Goal: Information Seeking & Learning: Find specific fact

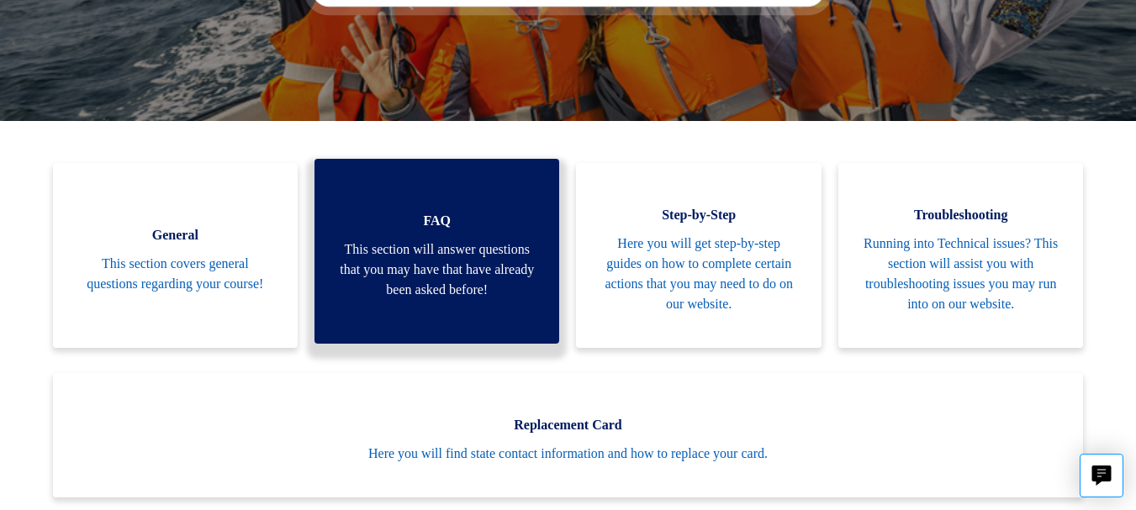
click at [513, 257] on span "This section will answer questions that you may have that have already been ask…" at bounding box center [437, 270] width 194 height 61
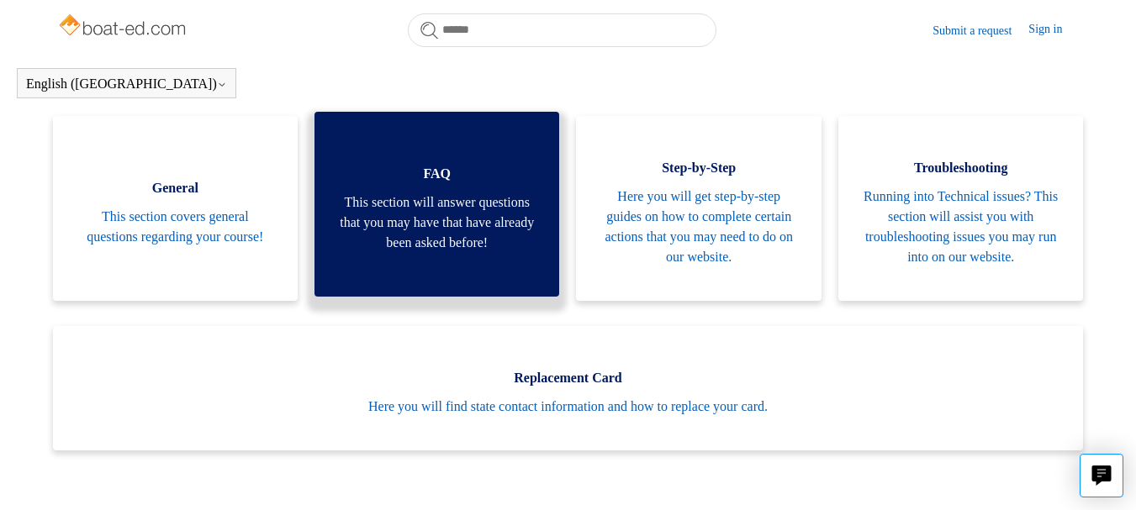
scroll to position [369, 0]
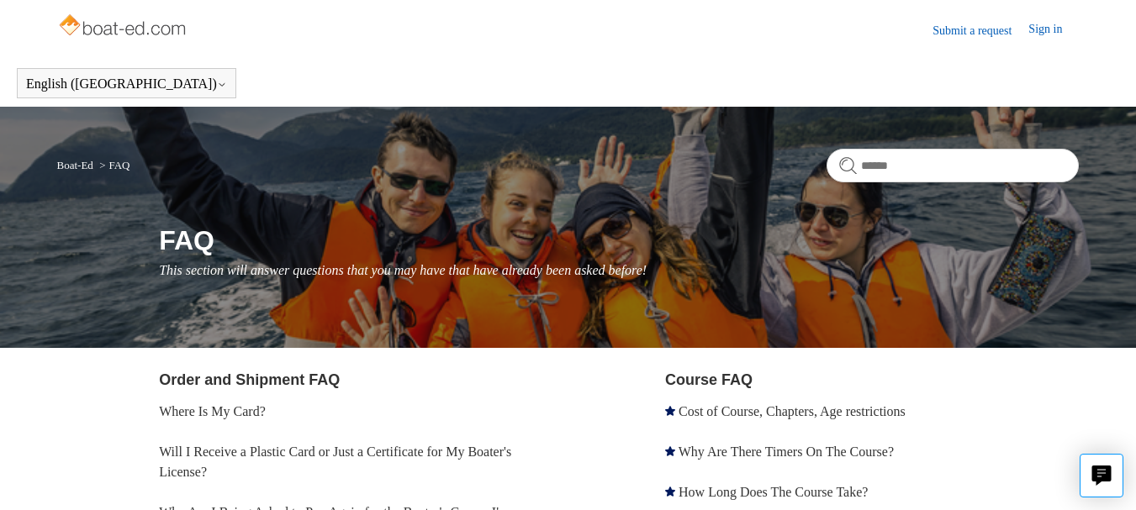
scroll to position [252, 0]
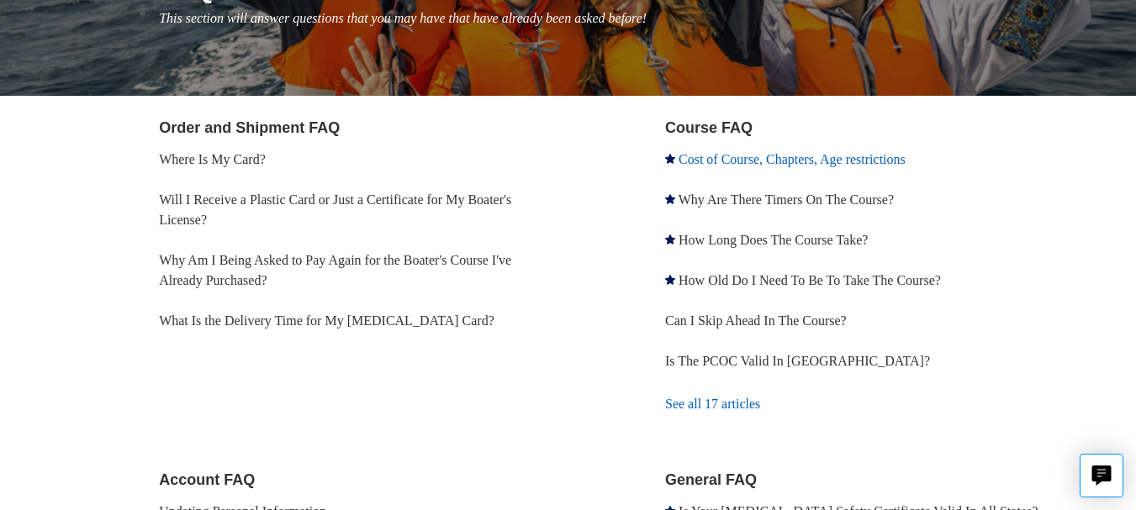
click at [838, 162] on link "Cost of Course, Chapters, Age restrictions" at bounding box center [792, 159] width 227 height 14
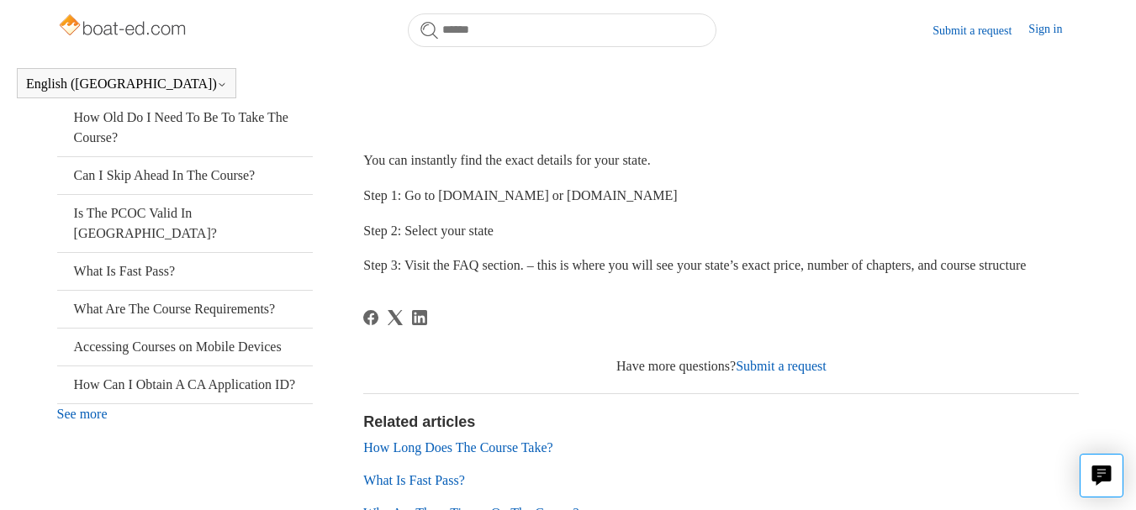
scroll to position [84, 0]
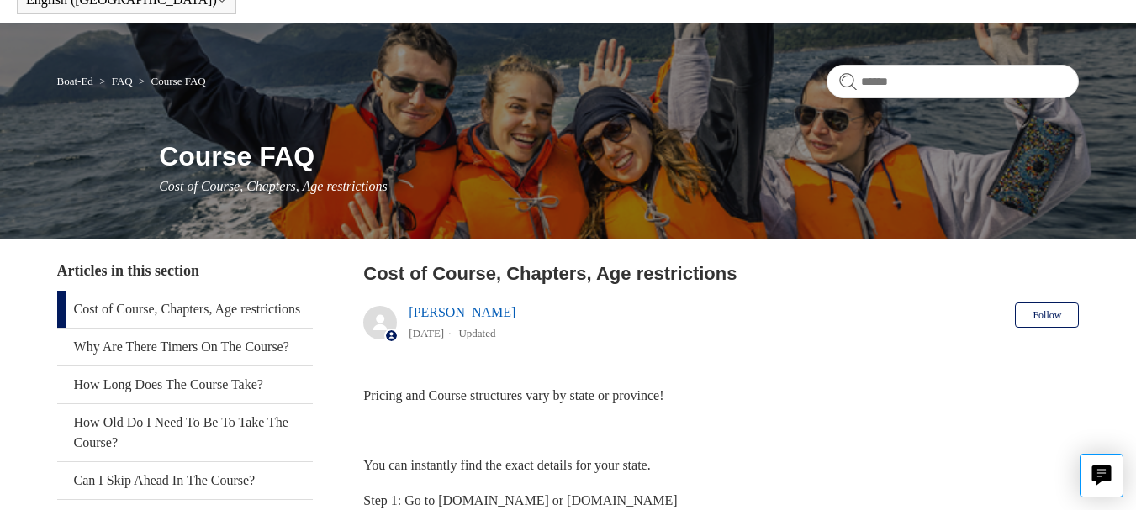
click at [127, 76] on link "FAQ" at bounding box center [122, 81] width 21 height 13
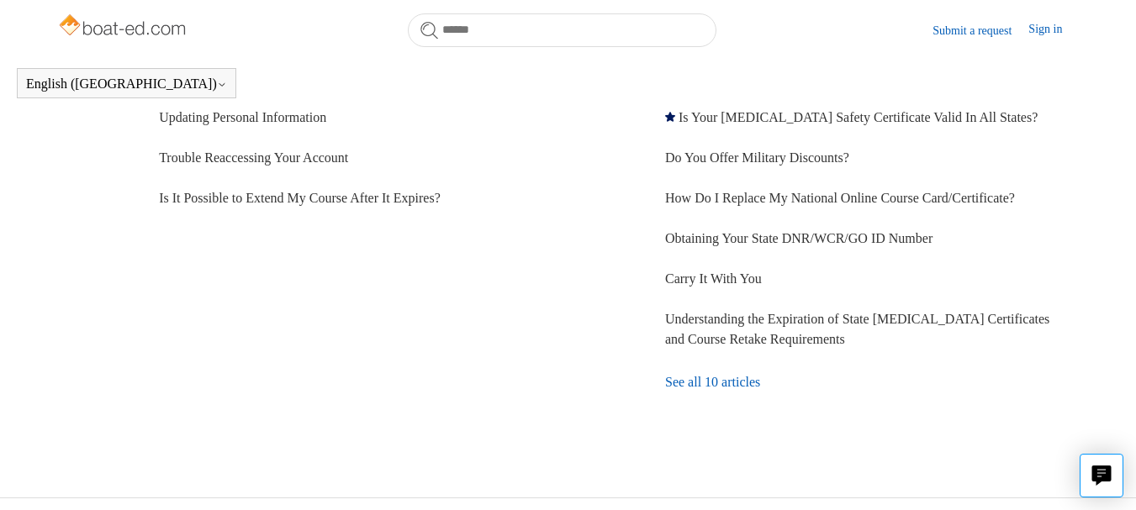
scroll to position [625, 0]
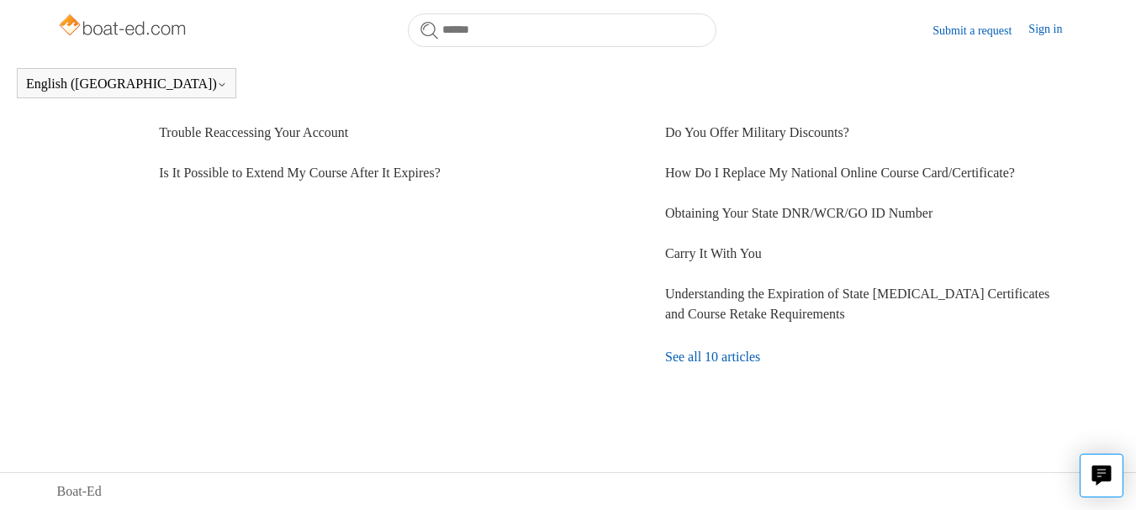
click at [853, 356] on link "See all 10 articles" at bounding box center [872, 357] width 414 height 45
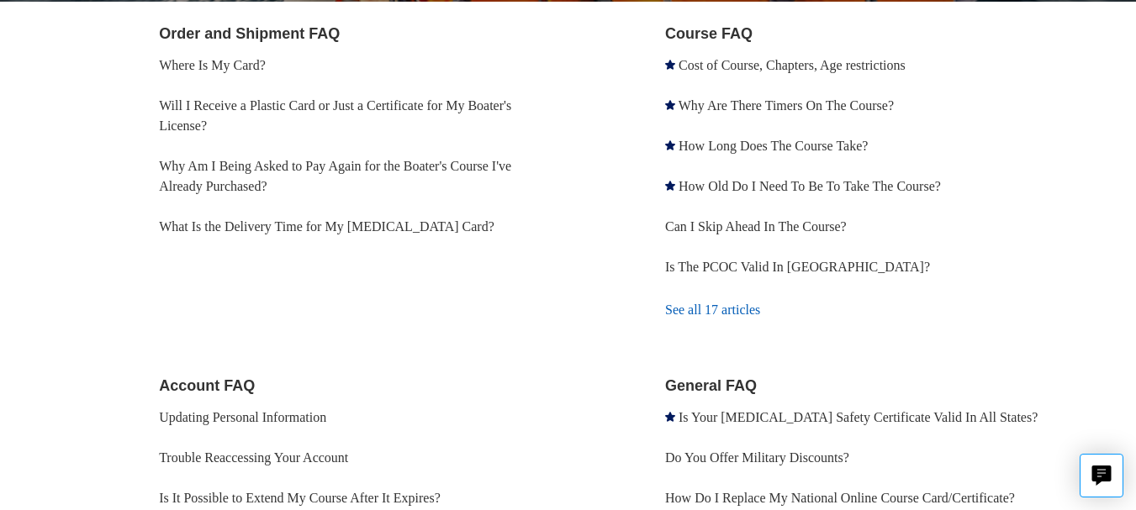
scroll to position [336, 0]
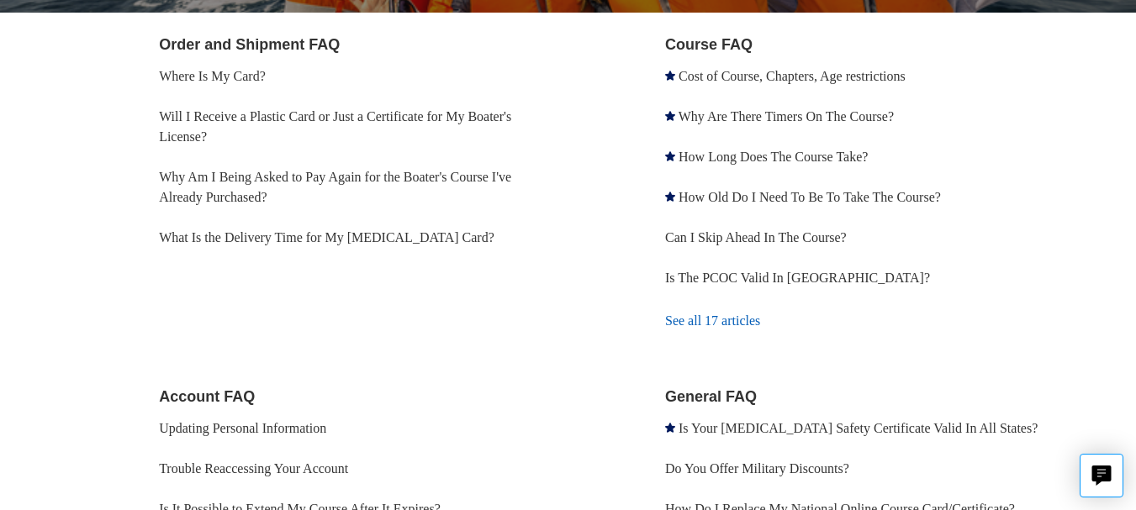
click at [738, 323] on link "See all 17 articles" at bounding box center [872, 321] width 414 height 45
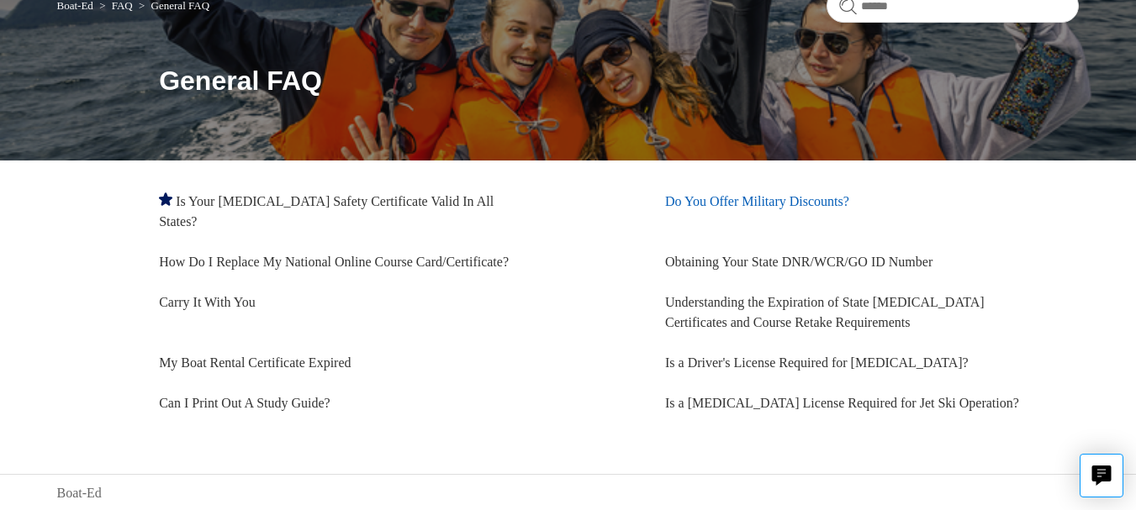
scroll to position [161, 0]
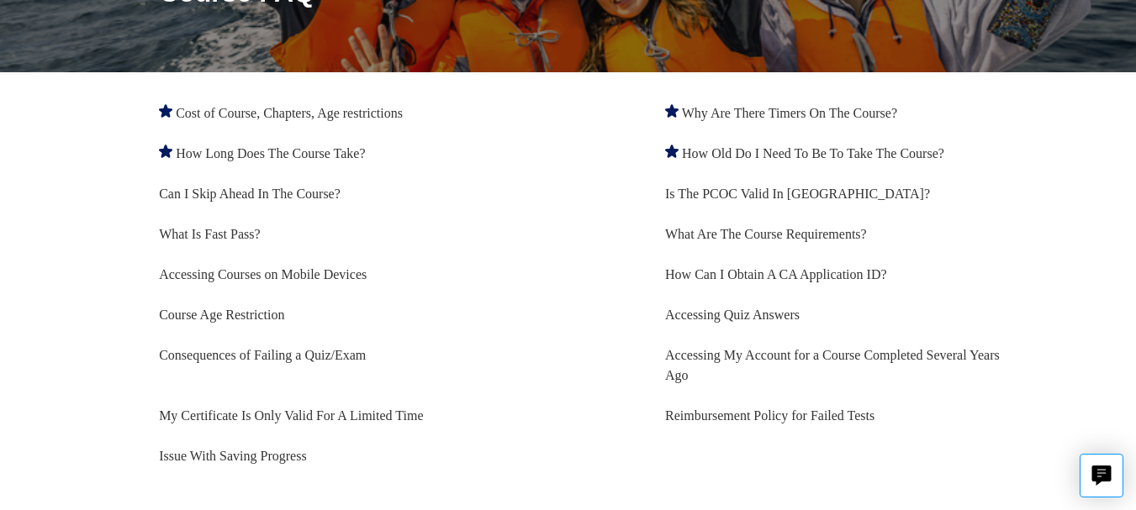
scroll to position [219, 0]
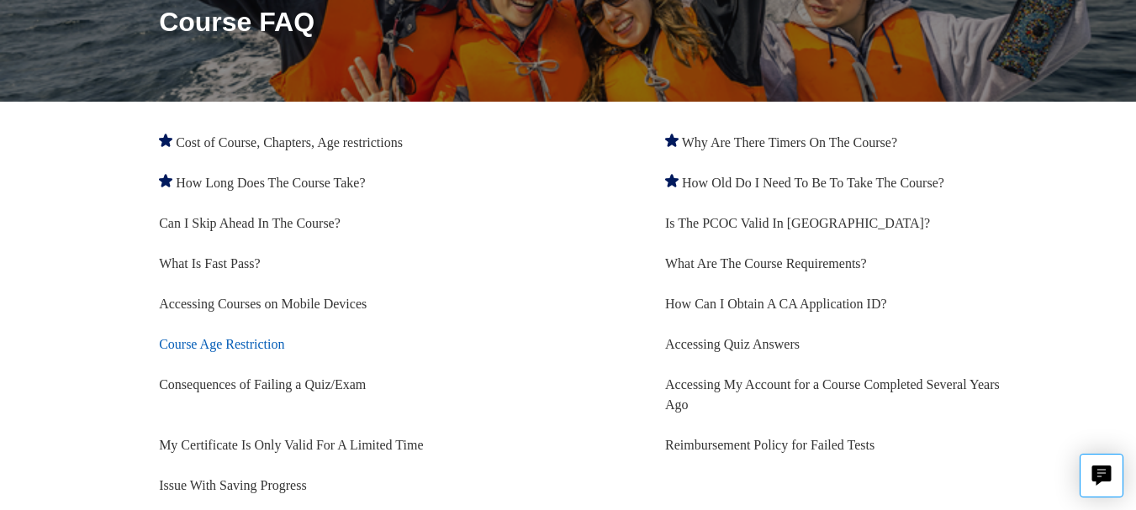
click at [261, 344] on link "Course Age Restriction" at bounding box center [221, 344] width 125 height 14
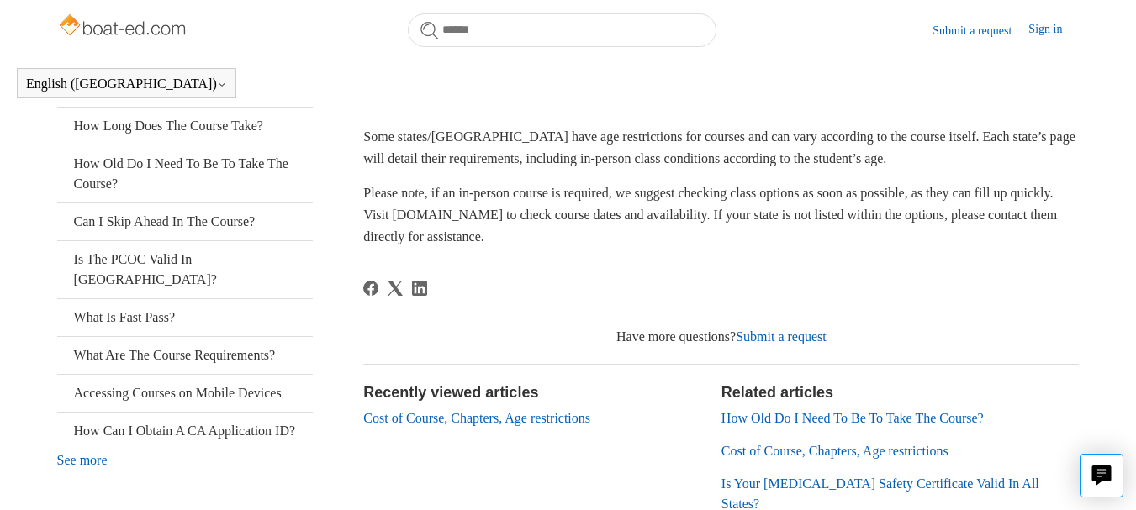
scroll to position [373, 0]
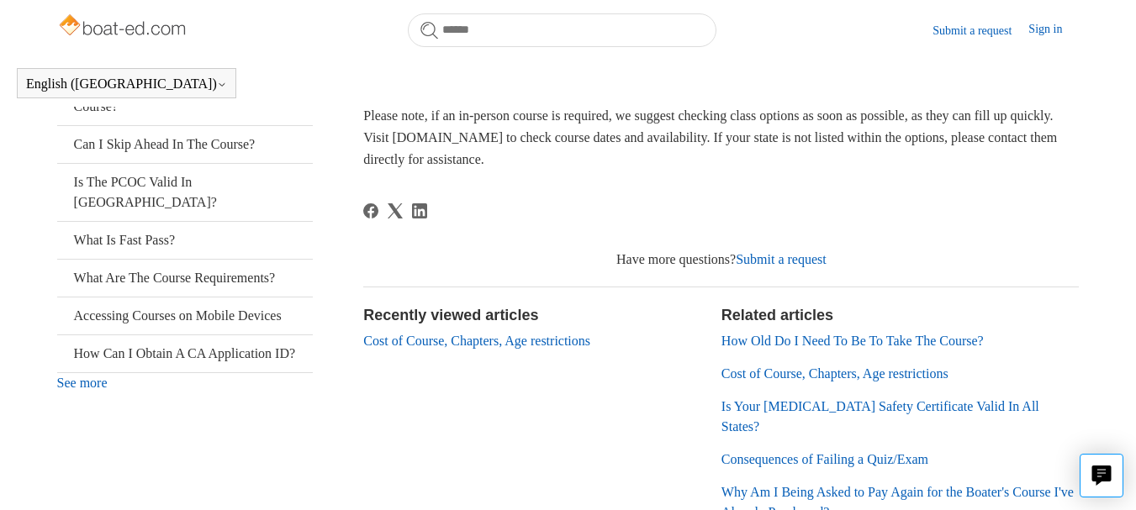
click at [537, 343] on link "Cost of Course, Chapters, Age restrictions" at bounding box center [476, 341] width 227 height 14
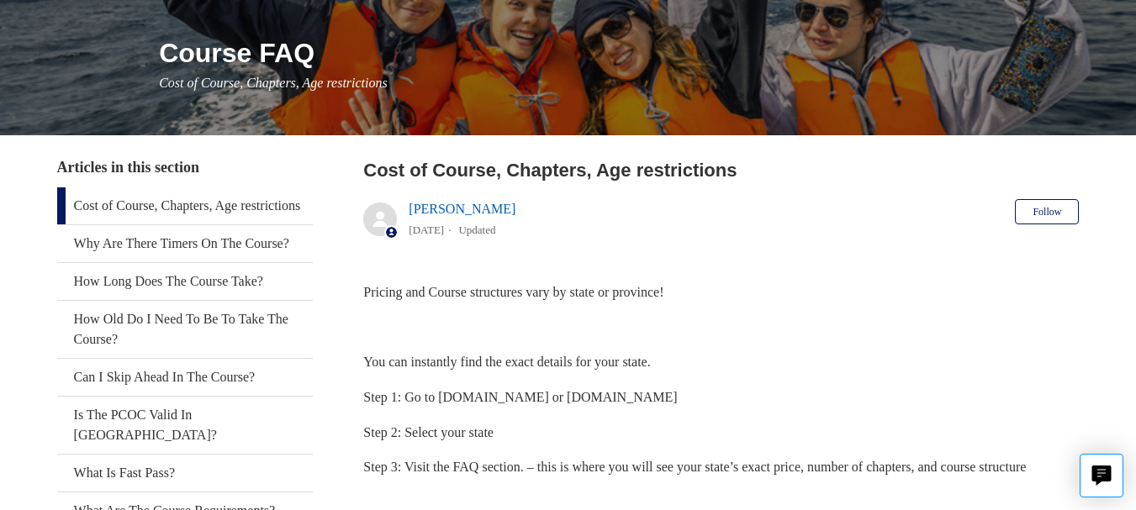
scroll to position [187, 0]
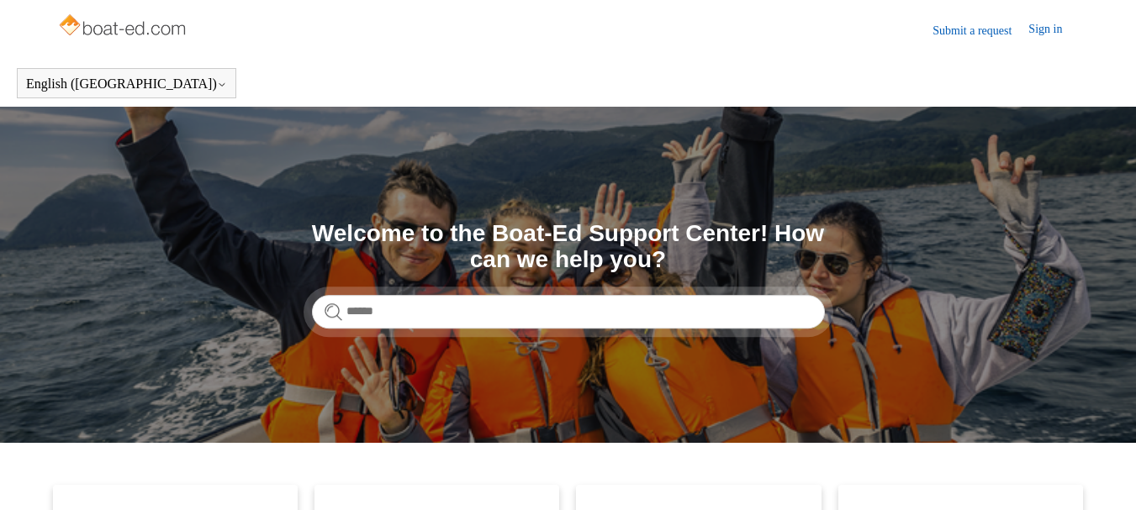
scroll to position [322, 0]
